Goal: Information Seeking & Learning: Learn about a topic

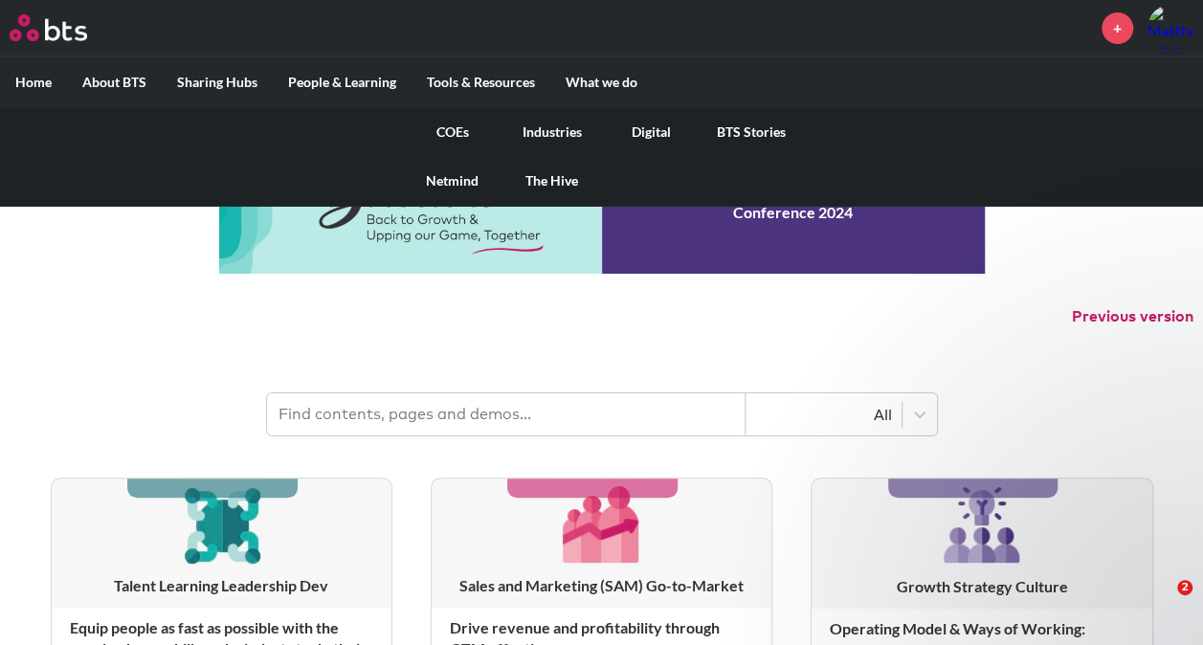
click at [458, 130] on link "COEs" at bounding box center [453, 132] width 100 height 50
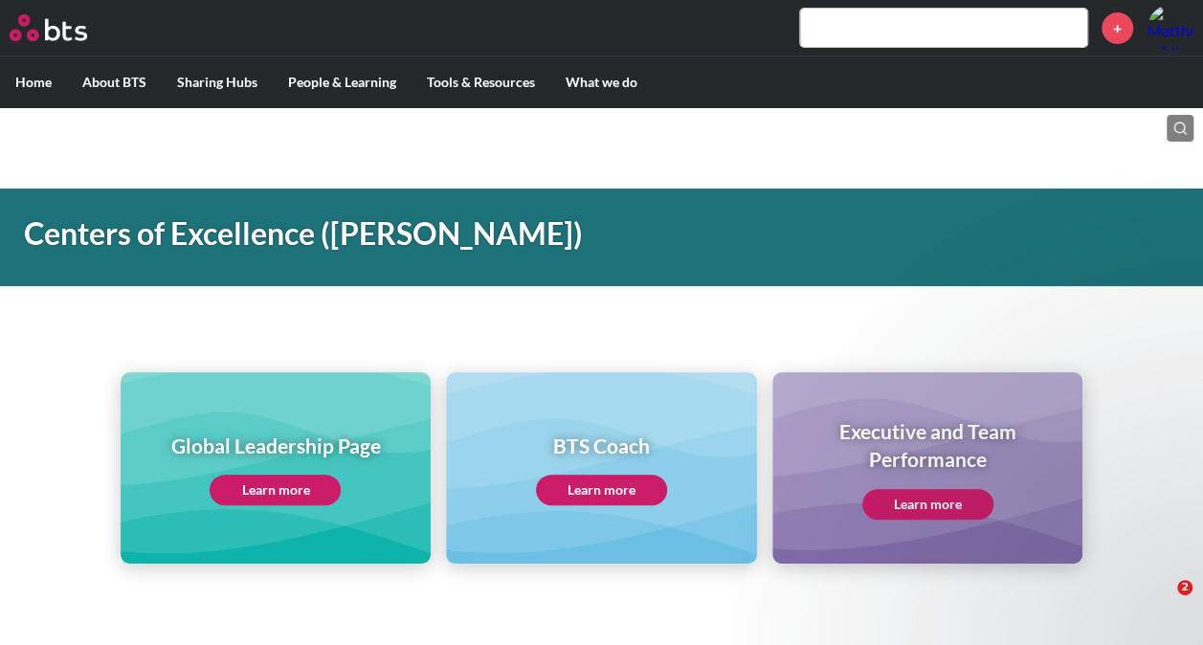
click at [291, 485] on link "Learn more" at bounding box center [275, 490] width 131 height 31
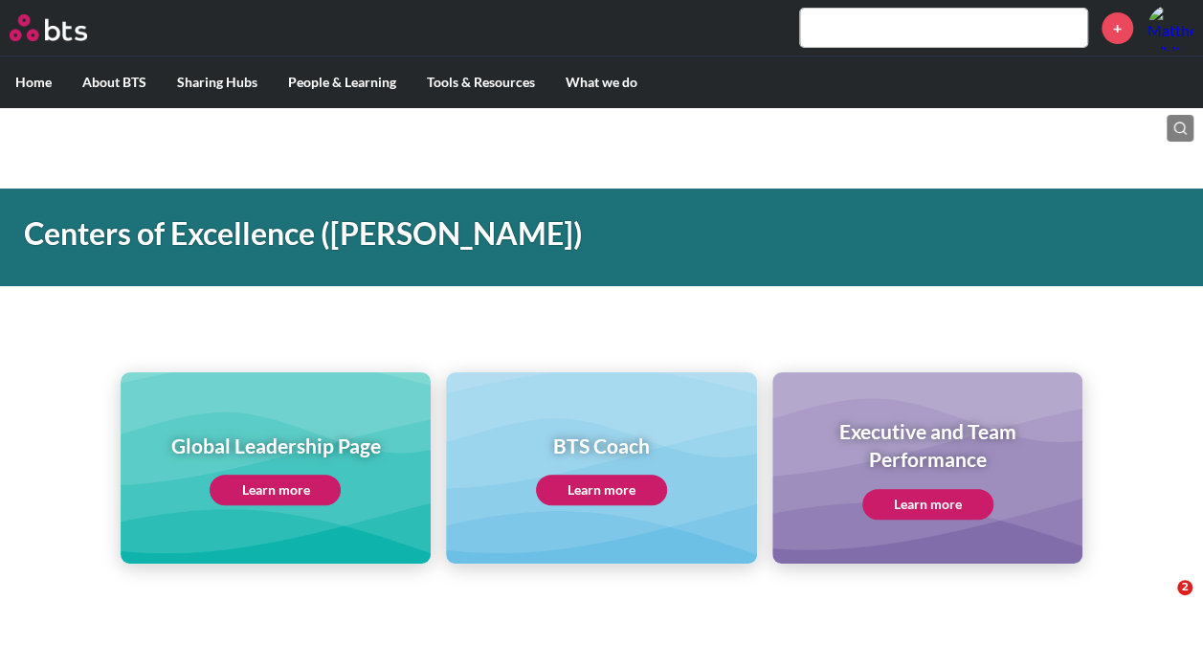
click at [996, 28] on input "text" at bounding box center [943, 28] width 287 height 38
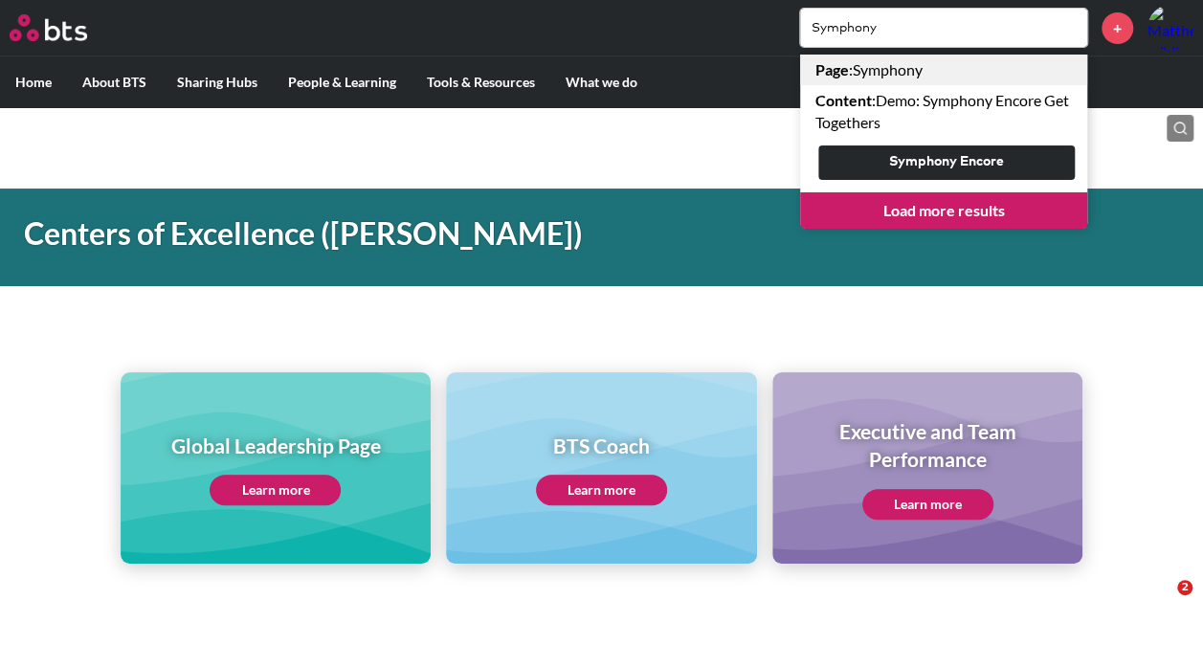
type input "Symphony"
click at [908, 65] on link "Page : Symphony" at bounding box center [943, 70] width 287 height 31
click at [982, 214] on link "Load more results" at bounding box center [943, 210] width 287 height 36
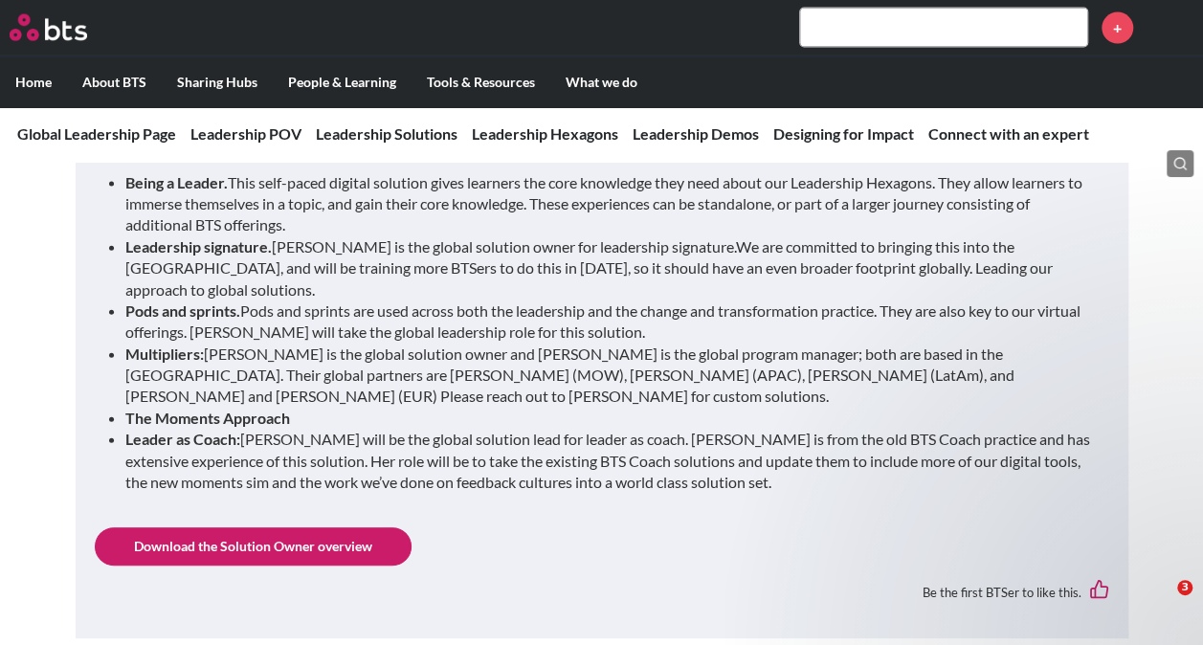
scroll to position [2032, 0]
click at [276, 527] on link "Download the Solution Owner overview" at bounding box center [253, 545] width 317 height 38
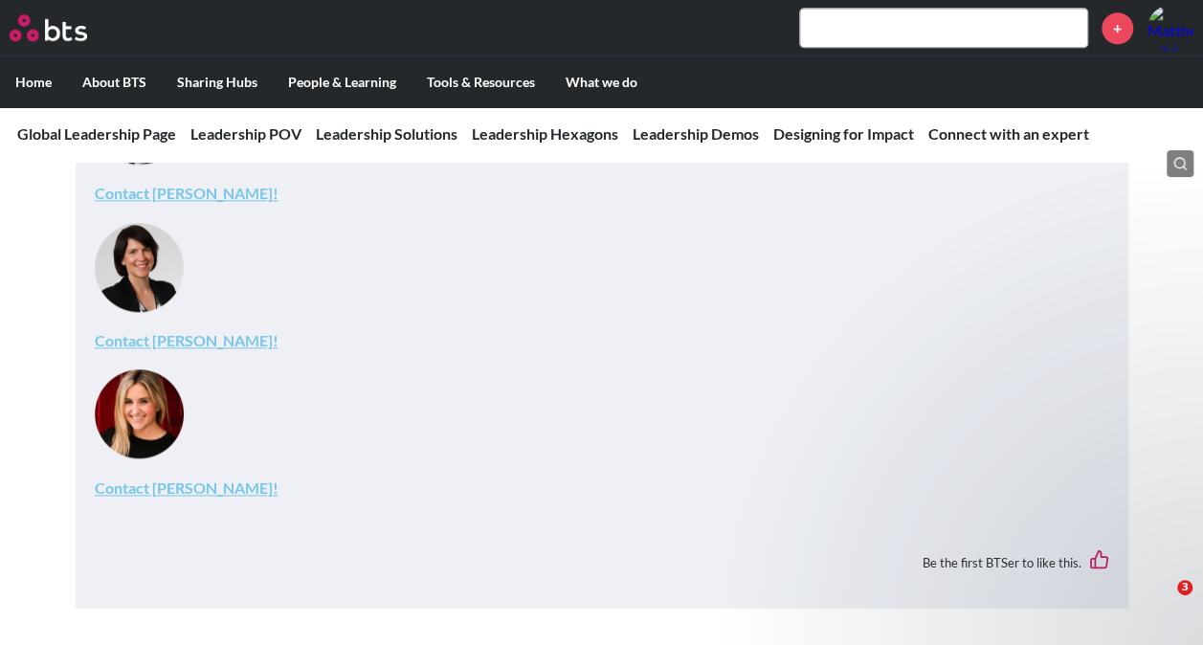
scroll to position [8462, 0]
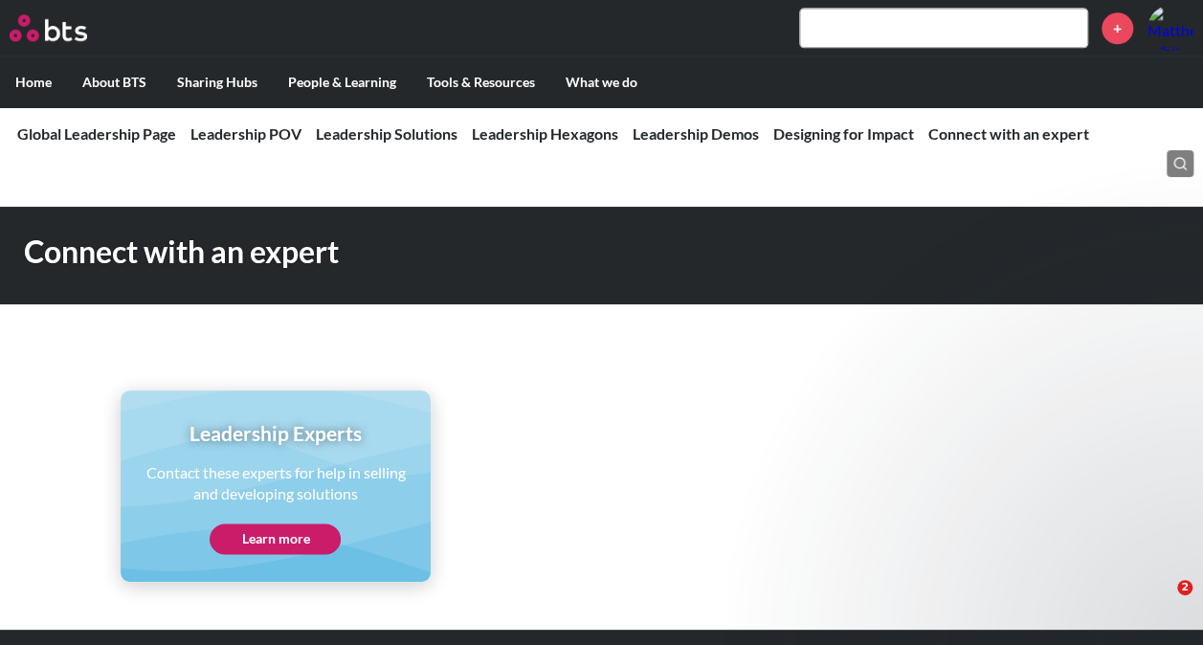
click at [404, 147] on nav "Global Leadership Page Leadership POV Leadership POV The 4 core principles that…" at bounding box center [601, 134] width 1203 height 56
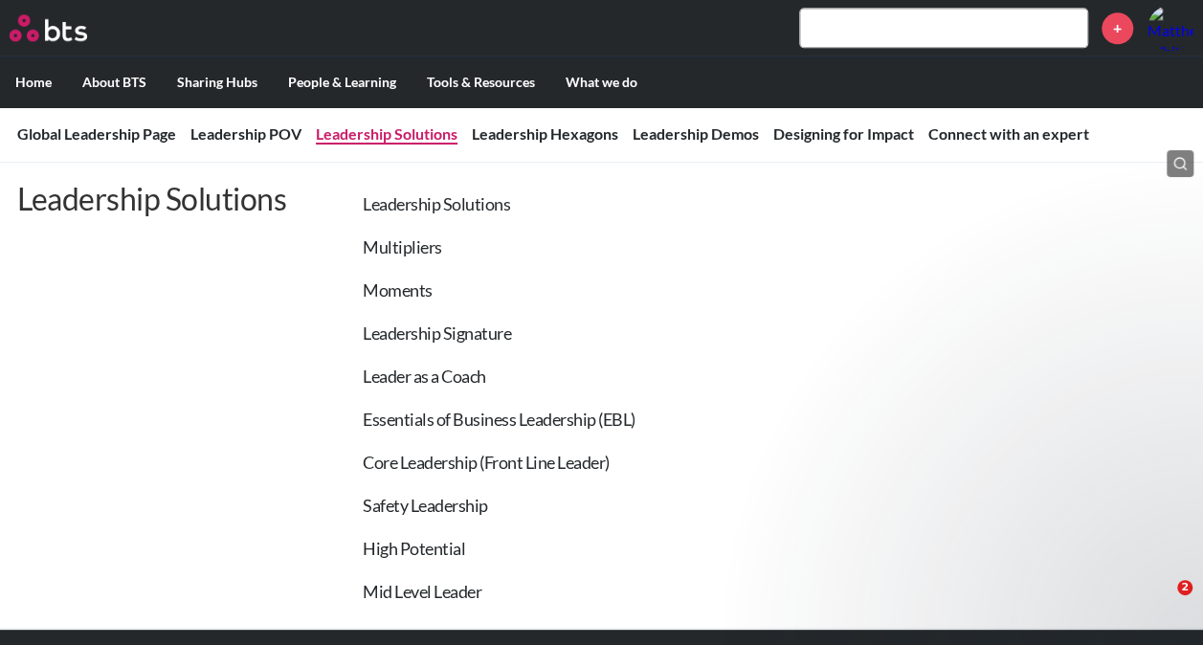
click at [415, 129] on link "Leadership Solutions" at bounding box center [387, 133] width 142 height 18
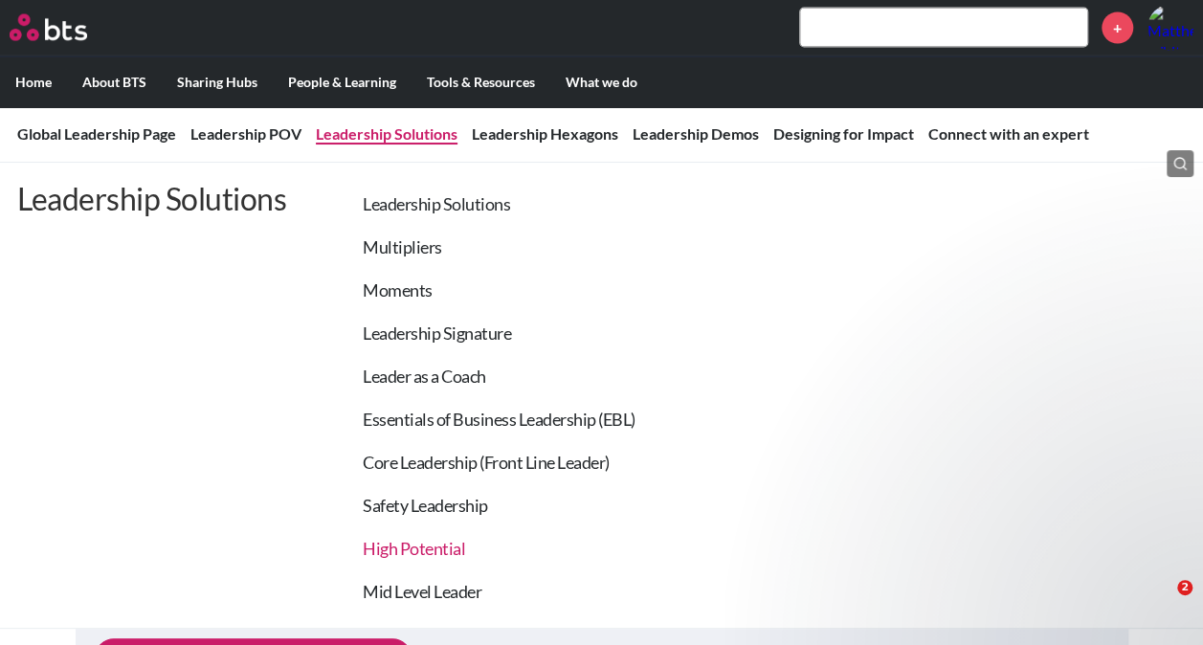
scroll to position [1921, 0]
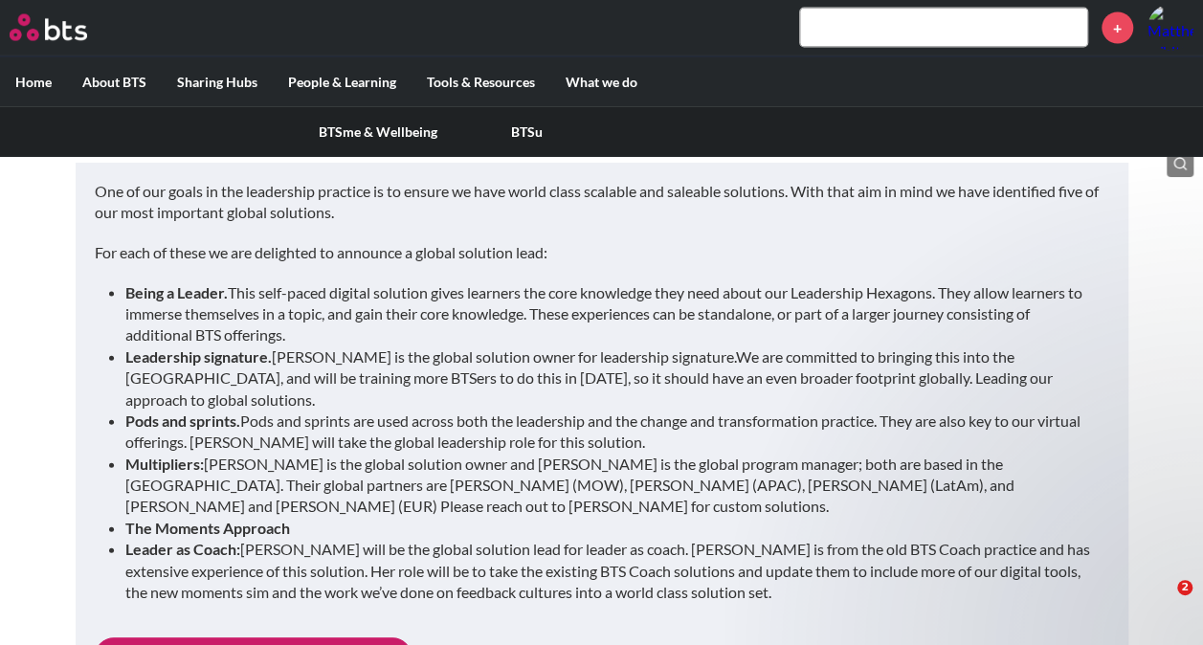
click at [346, 126] on link "BTSme & Wellbeing" at bounding box center [377, 132] width 149 height 50
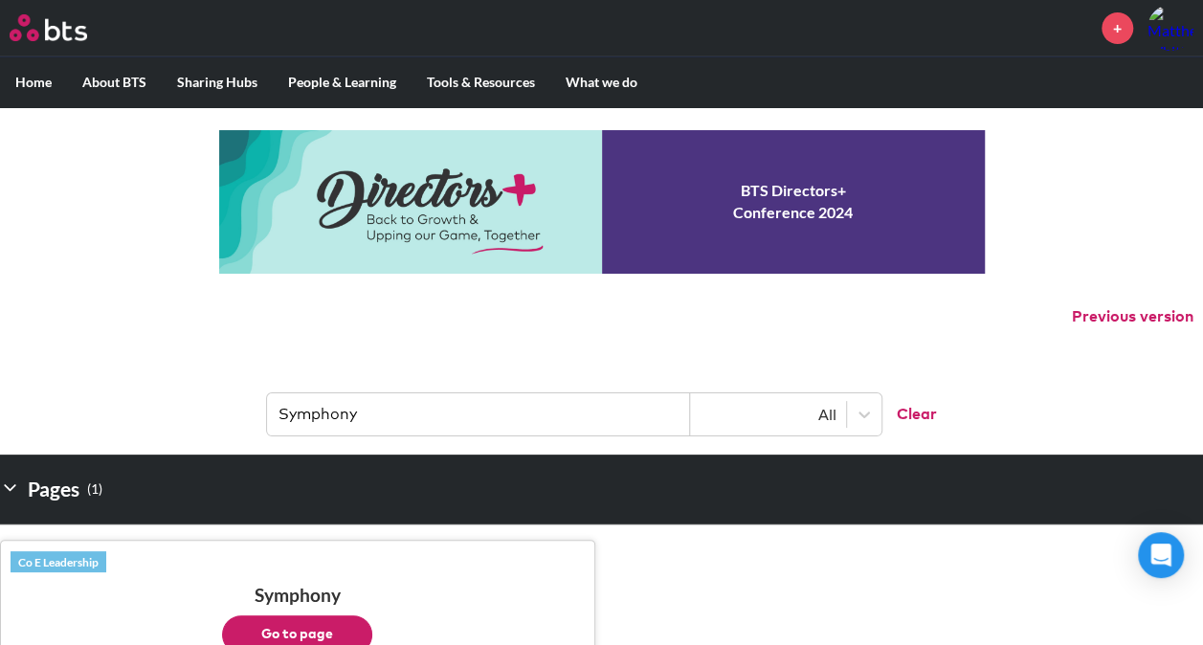
click at [276, 410] on input "Symphony" at bounding box center [478, 414] width 423 height 42
drag, startPoint x: 380, startPoint y: 413, endPoint x: 259, endPoint y: 394, distance: 122.0
click at [259, 394] on header "Symphony All Clear" at bounding box center [601, 405] width 1203 height 100
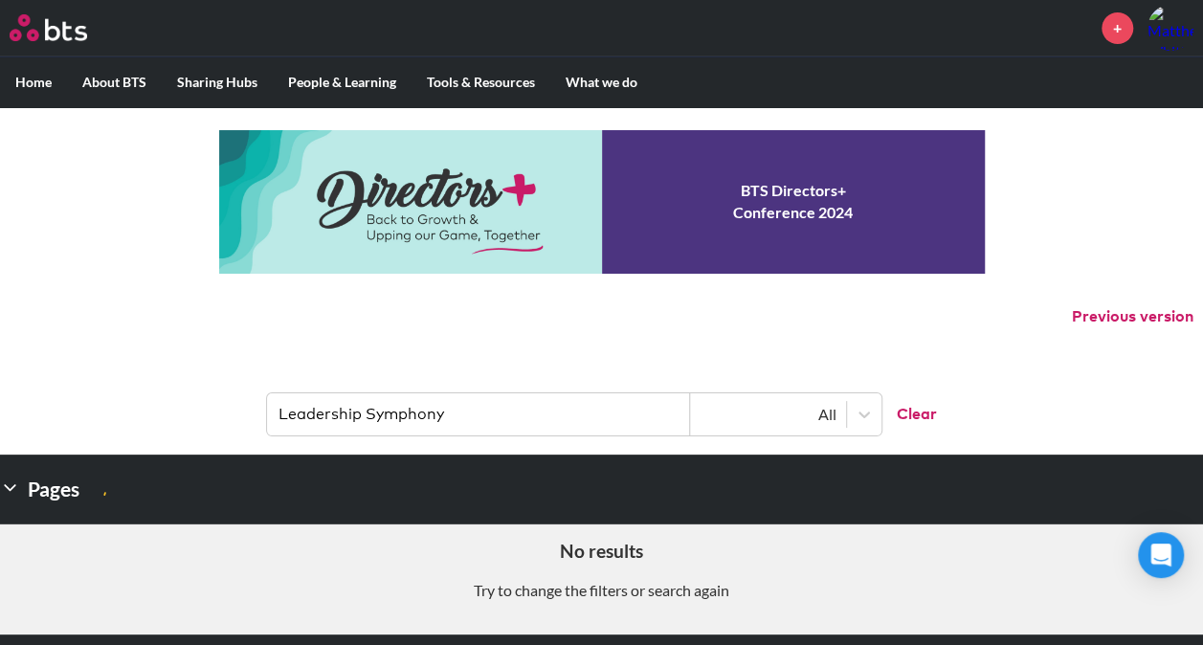
type input "Leadership Symphony"
click at [437, 417] on input "Leadership Symphony" at bounding box center [478, 414] width 423 height 42
drag, startPoint x: 455, startPoint y: 428, endPoint x: 231, endPoint y: 404, distance: 225.3
click at [231, 404] on header "Leadership Symphony All Clear" at bounding box center [601, 405] width 1203 height 100
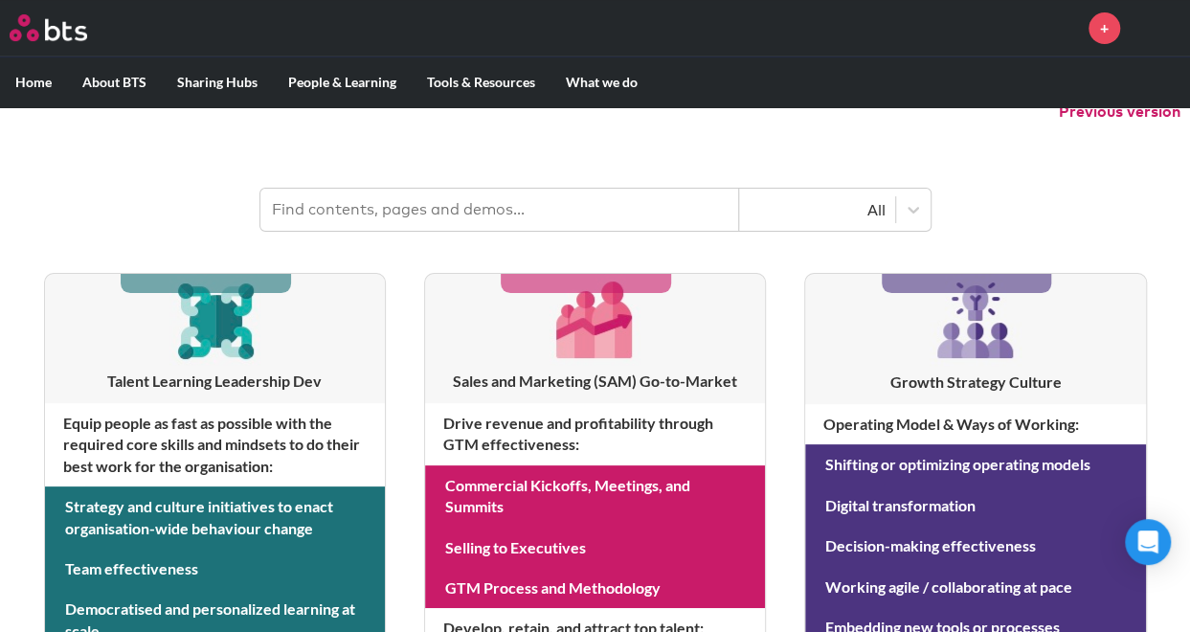
scroll to position [206, 0]
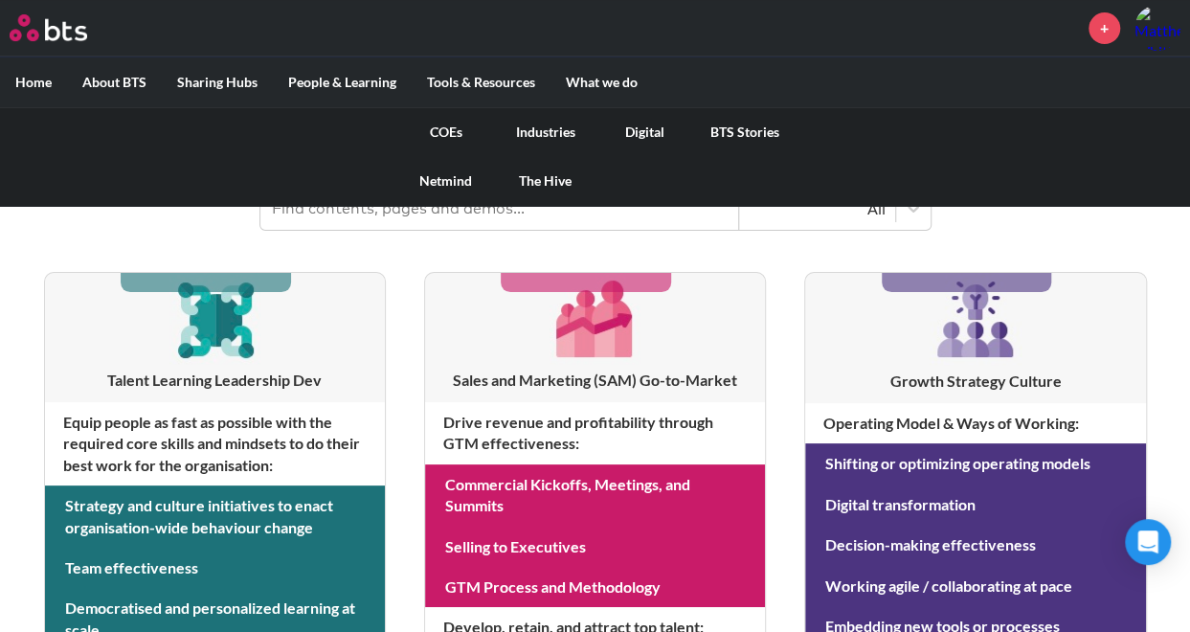
click at [647, 131] on link "Digital" at bounding box center [645, 132] width 100 height 50
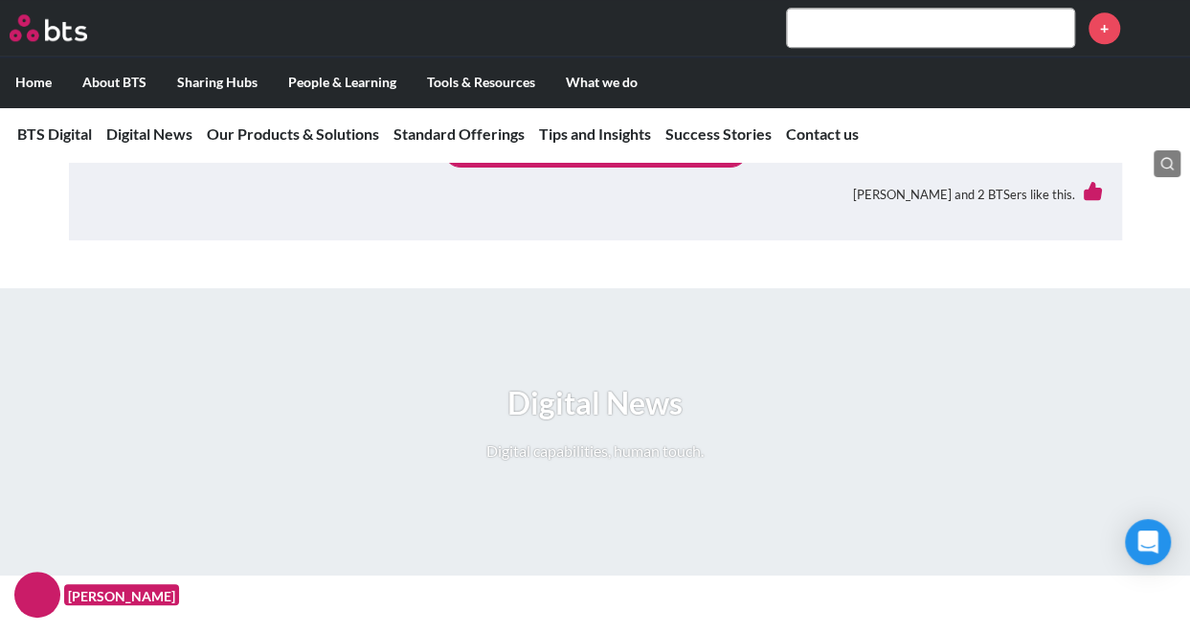
scroll to position [1100, 0]
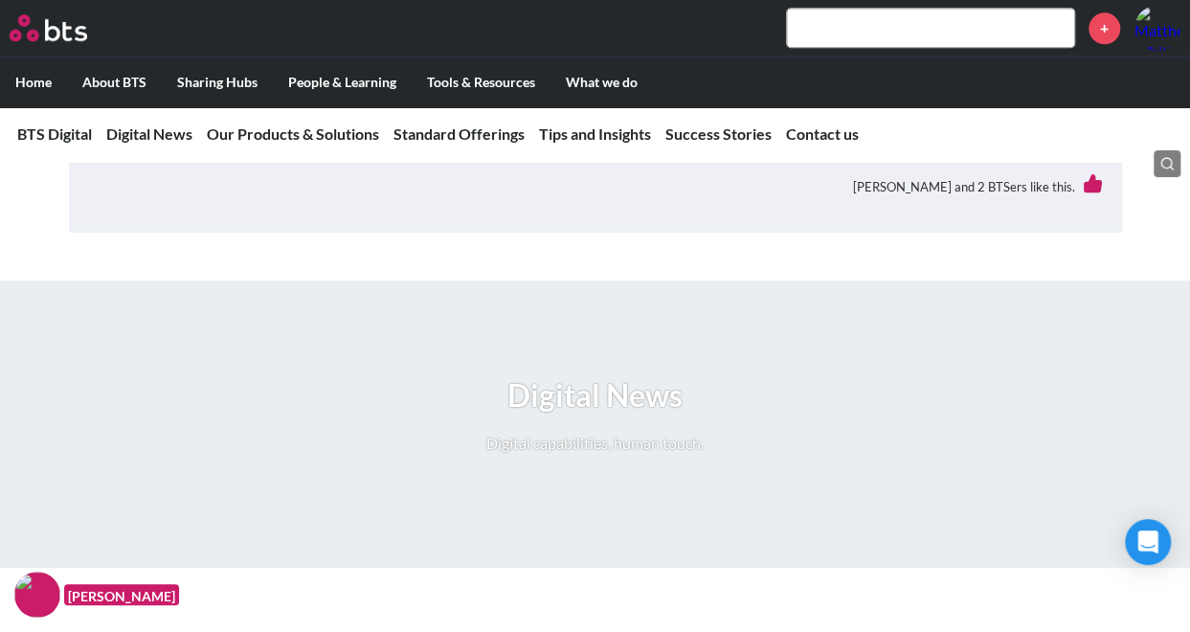
click at [655, 160] on link "Get Togethers on Momenta Sales Deck" at bounding box center [595, 141] width 306 height 38
